Goal: Find specific page/section: Find specific page/section

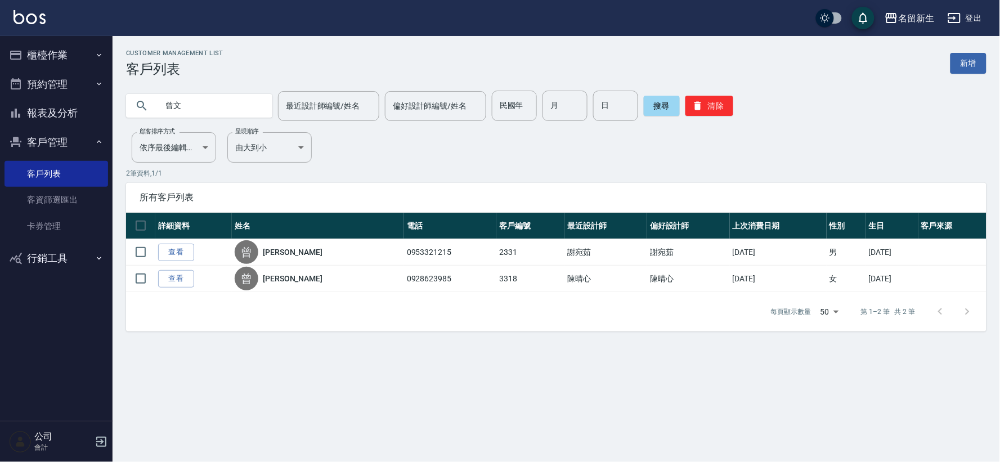
type input "曾"
click at [60, 197] on link "客資篩選匯出" at bounding box center [57, 200] width 104 height 26
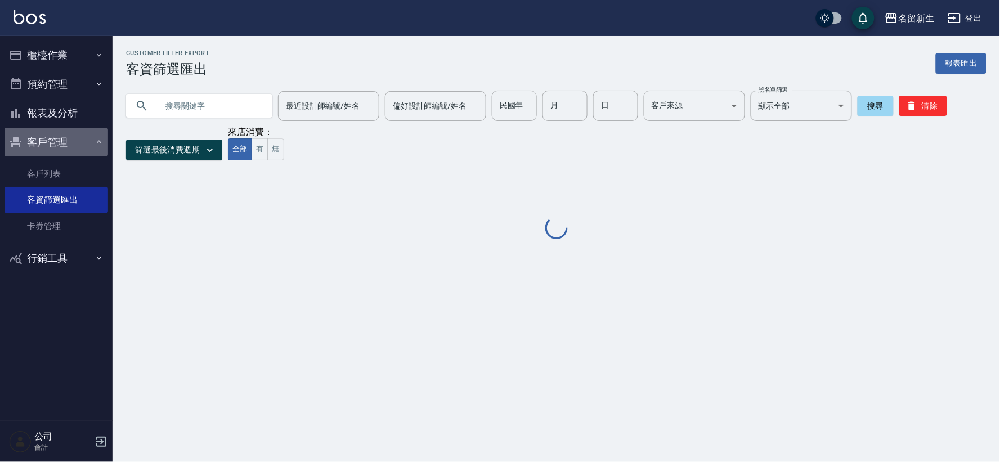
click at [85, 154] on button "客戶管理" at bounding box center [57, 142] width 104 height 29
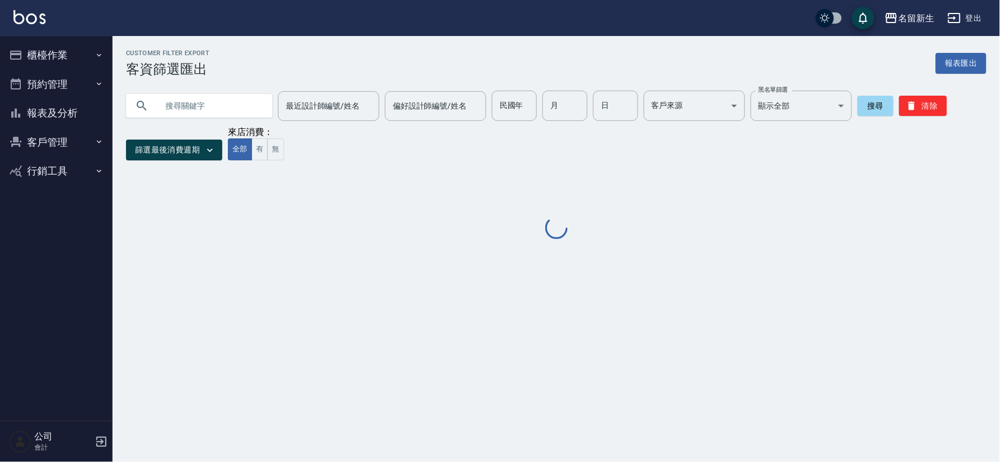
click at [71, 147] on button "客戶管理" at bounding box center [57, 142] width 104 height 29
click at [49, 143] on button "客戶管理" at bounding box center [57, 142] width 104 height 29
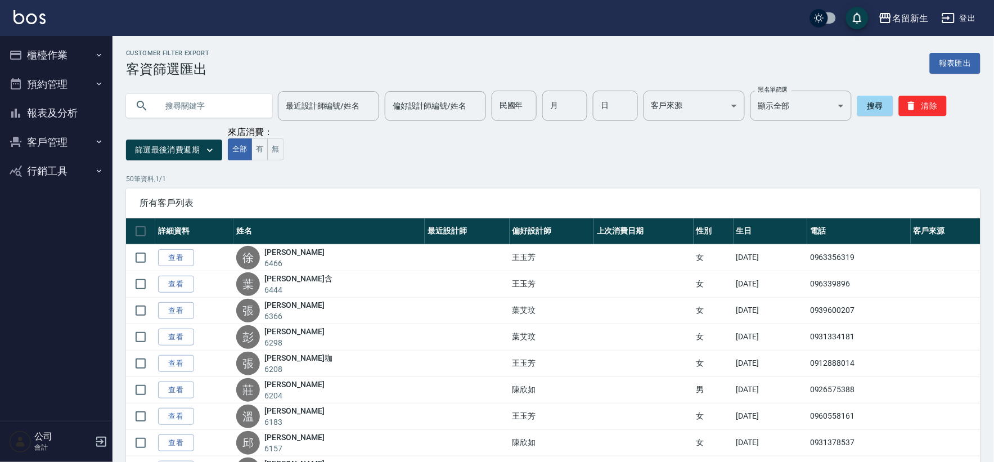
click at [64, 143] on button "客戶管理" at bounding box center [57, 142] width 104 height 29
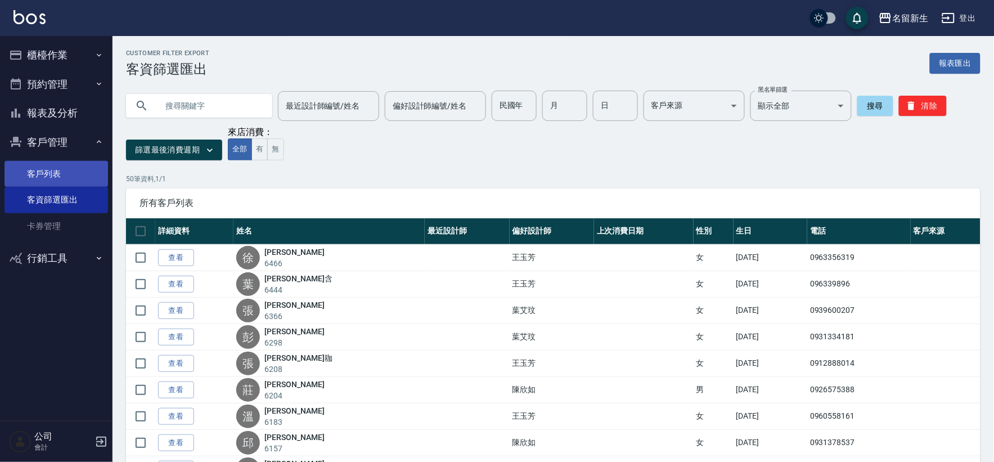
click at [63, 173] on link "客戶列表" at bounding box center [57, 174] width 104 height 26
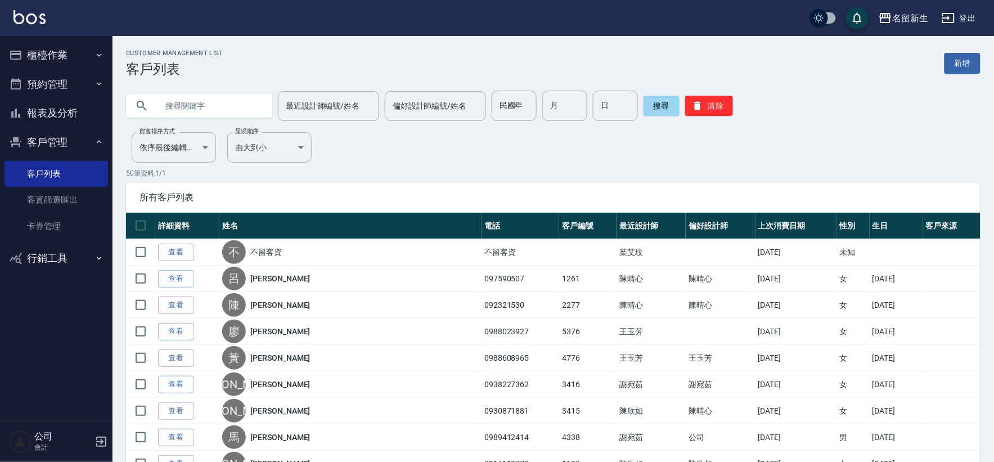
click at [203, 111] on input "text" at bounding box center [211, 106] width 106 height 30
type input "軟"
type input "阮"
